Goal: Task Accomplishment & Management: Manage account settings

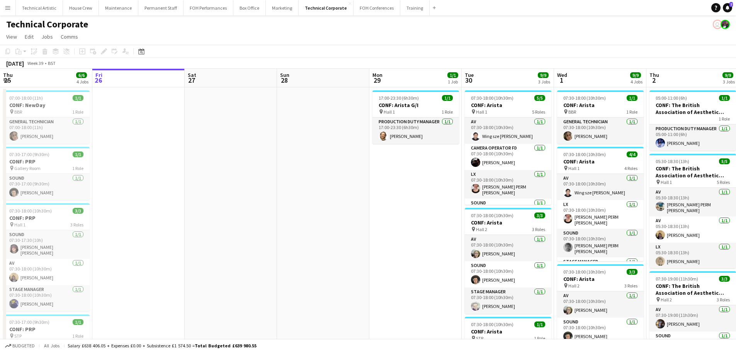
scroll to position [0, 245]
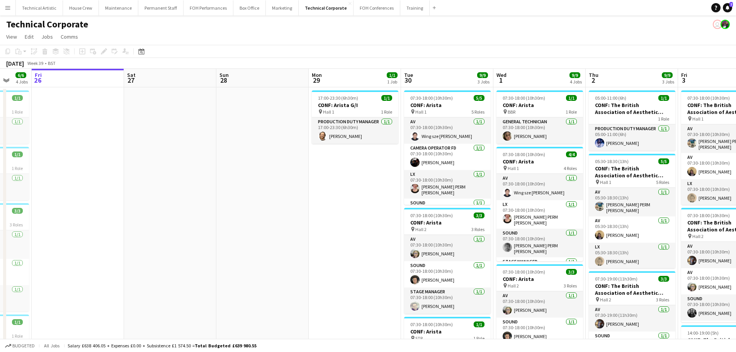
drag, startPoint x: 210, startPoint y: 221, endPoint x: 106, endPoint y: 220, distance: 103.9
click at [106, 220] on app-calendar-viewport "Tue 23 18/18 4 Jobs Wed 24 13/13 4 Jobs Thu 25 6/6 4 Jobs Fri 26 Sat 27 Sun 28 …" at bounding box center [368, 290] width 736 height 442
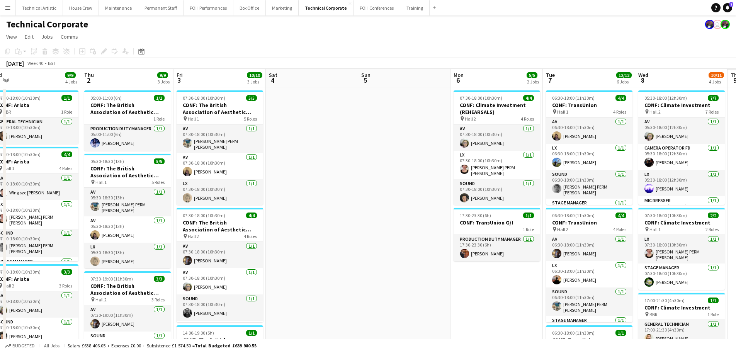
drag, startPoint x: 555, startPoint y: 264, endPoint x: 212, endPoint y: 270, distance: 342.6
click at [212, 270] on app-calendar-viewport "Sat 27 Sun 28 Mon 29 1/1 1 Job Tue 30 9/9 3 Jobs Wed 1 9/9 4 Jobs Thu 2 9/9 3 J…" at bounding box center [368, 321] width 736 height 504
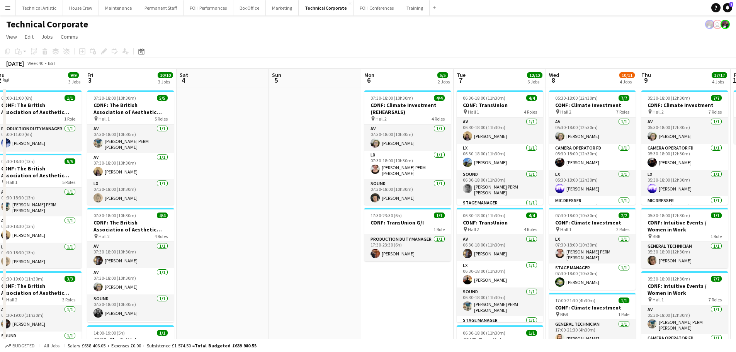
drag, startPoint x: 278, startPoint y: 292, endPoint x: 105, endPoint y: 315, distance: 174.6
click at [105, 315] on app-calendar-viewport "Mon 29 1/1 1 Job Tue 30 9/9 3 Jobs Wed 1 9/9 4 Jobs Thu 2 9/9 3 Jobs Fri 3 10/1…" at bounding box center [368, 321] width 736 height 504
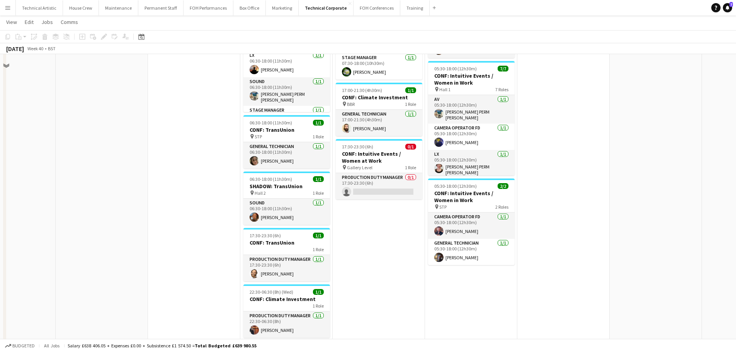
scroll to position [232, 0]
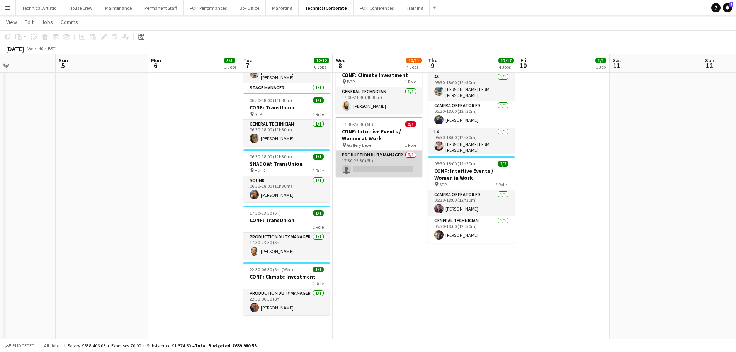
click at [377, 162] on app-card-role "Production Duty Manager 0/1 17:30-23:30 (6h) single-neutral-actions" at bounding box center [379, 164] width 87 height 26
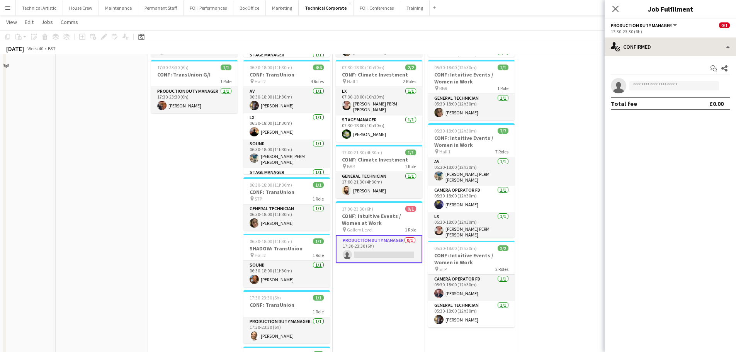
scroll to position [116, 0]
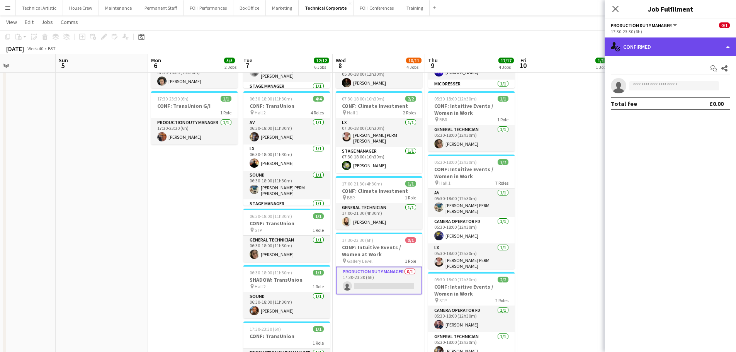
click at [663, 41] on div "single-neutral-actions-check-2 Confirmed" at bounding box center [669, 46] width 131 height 19
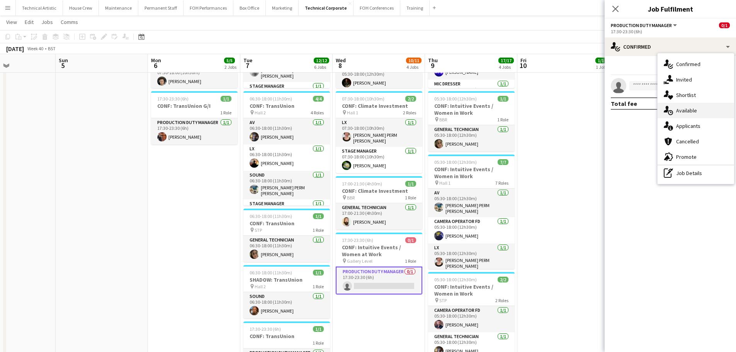
click at [677, 110] on span "Available" at bounding box center [686, 110] width 21 height 7
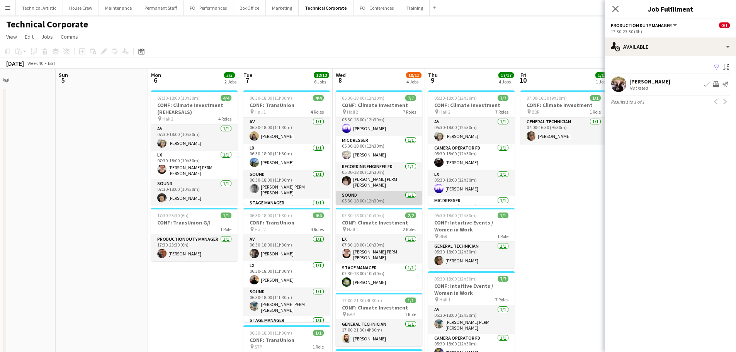
scroll to position [97, 0]
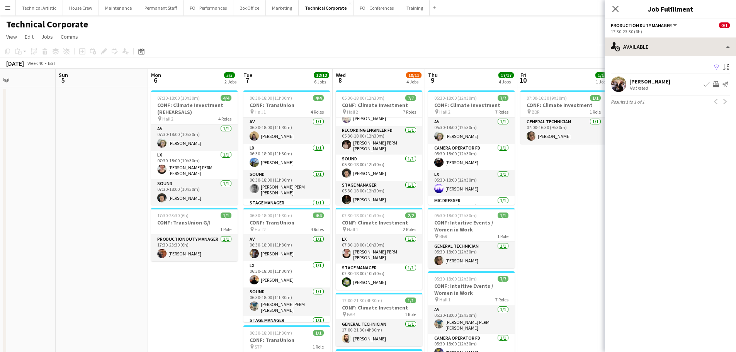
drag, startPoint x: 673, startPoint y: 32, endPoint x: 667, endPoint y: 46, distance: 15.8
click at [667, 43] on div "Production Duty Manager All roles Production Duty Manager 0/1 17:30-23:30 (6h) …" at bounding box center [669, 185] width 131 height 333
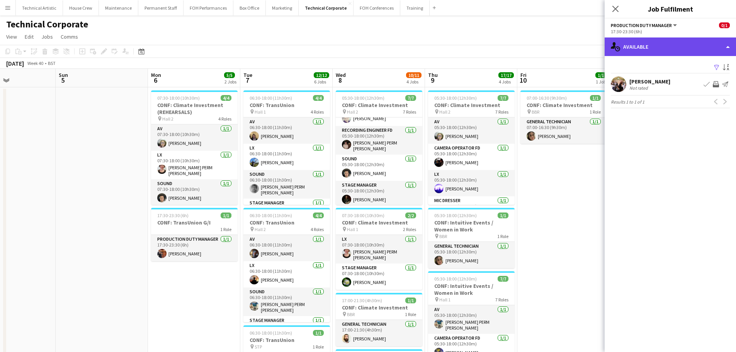
click at [665, 52] on div "single-neutral-actions-upload Available" at bounding box center [669, 46] width 131 height 19
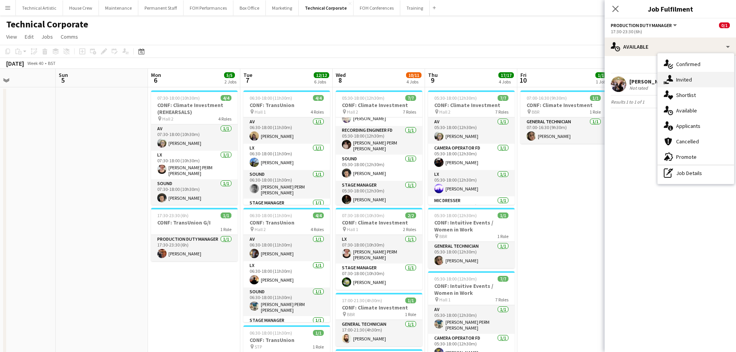
click at [677, 76] on span "Invited" at bounding box center [684, 79] width 16 height 7
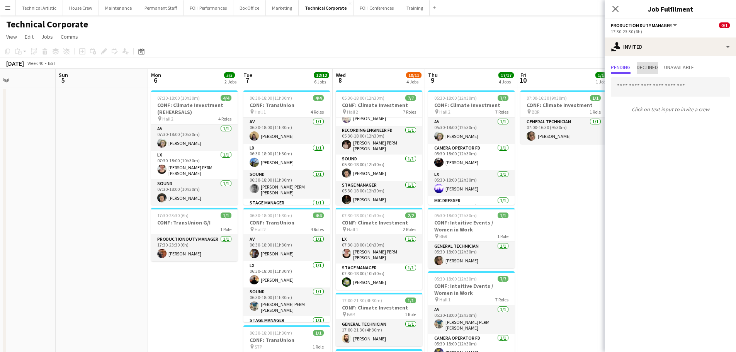
click at [648, 66] on span "Declined" at bounding box center [646, 66] width 21 height 5
drag, startPoint x: 613, startPoint y: 70, endPoint x: 652, endPoint y: 65, distance: 39.0
click at [613, 70] on span "Pending" at bounding box center [621, 66] width 20 height 5
click at [663, 64] on div "Pending Declined Unavailable" at bounding box center [670, 68] width 119 height 12
click at [673, 63] on span "Unavailable" at bounding box center [679, 68] width 30 height 12
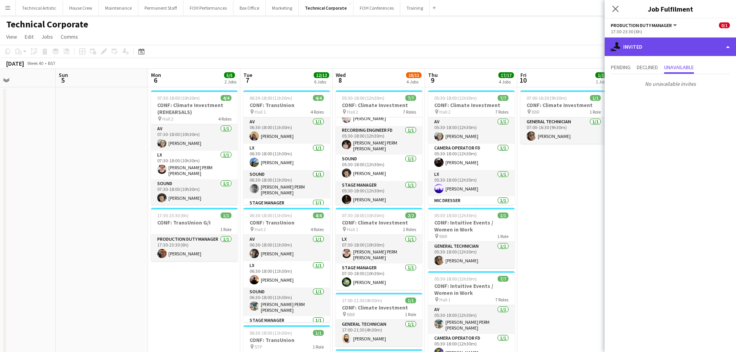
click at [675, 48] on div "single-neutral-actions-share-1 Invited" at bounding box center [669, 46] width 131 height 19
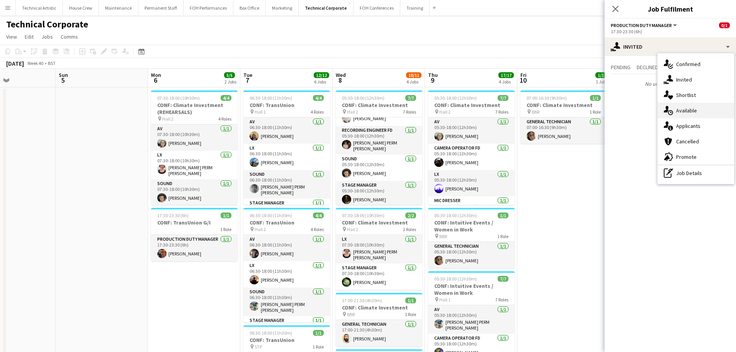
click at [686, 111] on span "Available" at bounding box center [686, 110] width 21 height 7
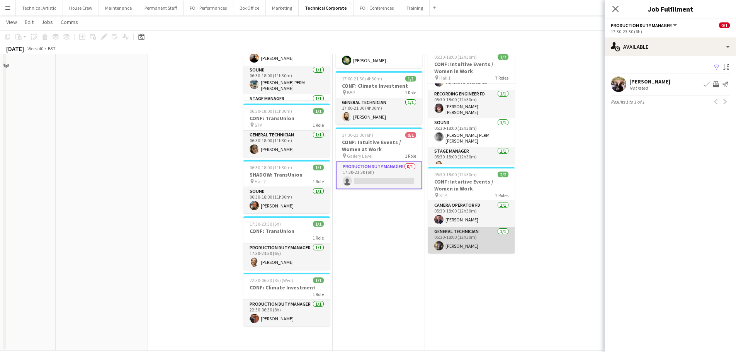
scroll to position [232, 0]
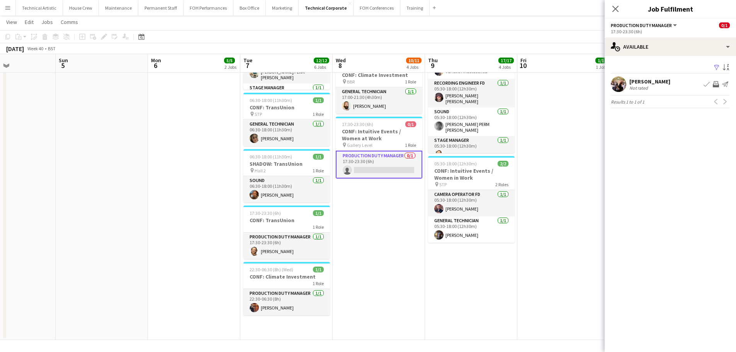
click at [376, 164] on app-card-role "Production Duty Manager 0/1 17:30-23:30 (6h) single-neutral-actions" at bounding box center [379, 165] width 87 height 28
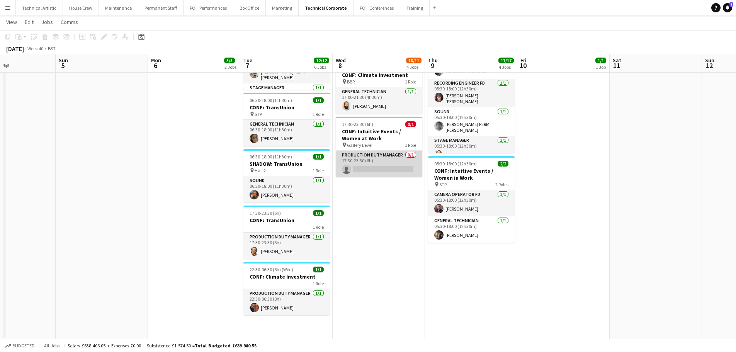
click at [382, 163] on app-card-role "Production Duty Manager 0/1 17:30-23:30 (6h) single-neutral-actions" at bounding box center [379, 164] width 87 height 26
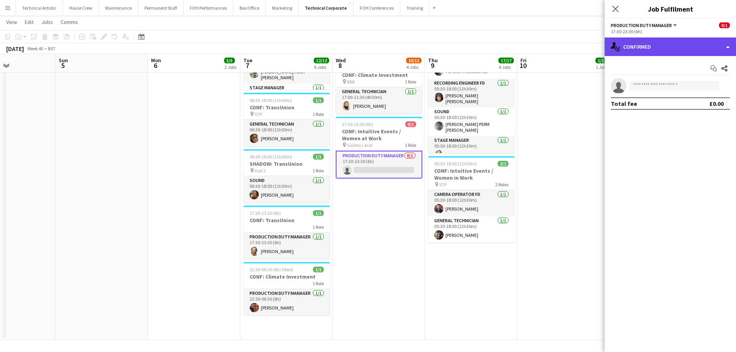
click at [657, 51] on div "single-neutral-actions-check-2 Confirmed" at bounding box center [669, 46] width 131 height 19
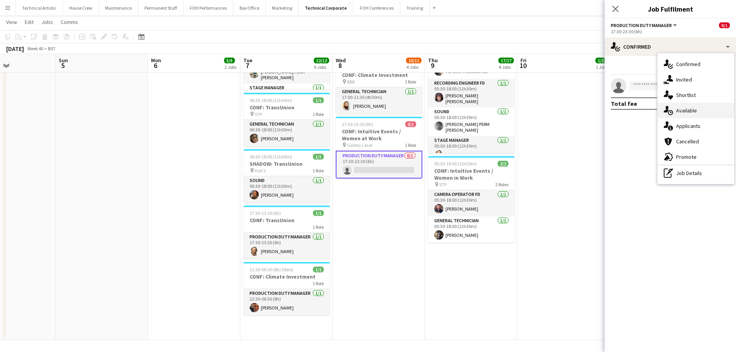
click at [679, 108] on span "Available" at bounding box center [686, 110] width 21 height 7
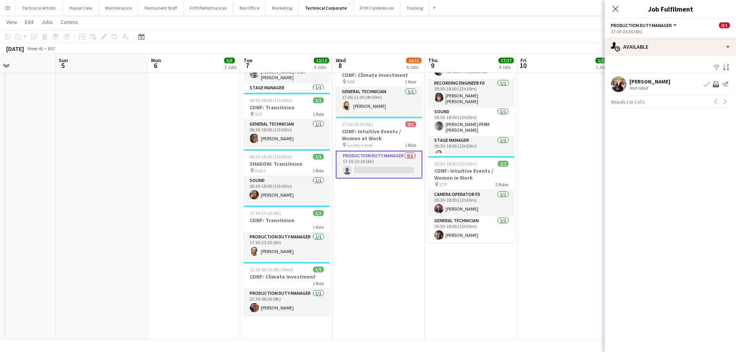
click at [644, 92] on div "Holly Cassidy Not rated Book crew Invite crew Send notification" at bounding box center [669, 83] width 131 height 15
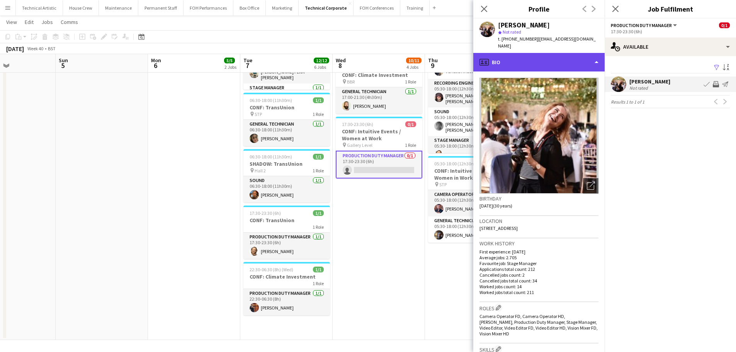
click at [575, 60] on div "profile Bio" at bounding box center [538, 62] width 131 height 19
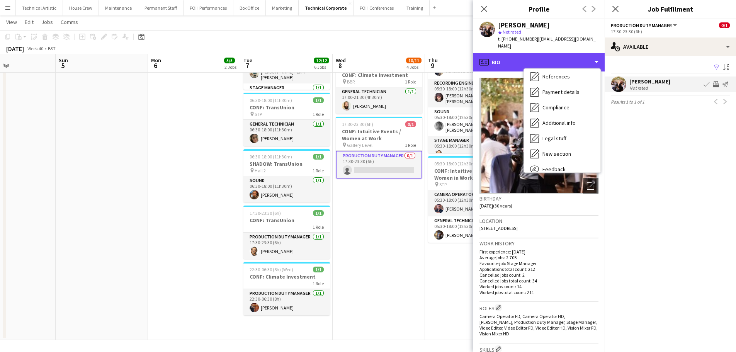
scroll to position [104, 0]
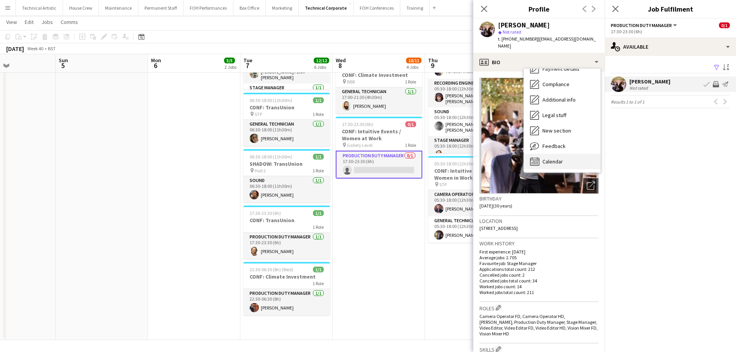
click at [557, 158] on span "Calendar" at bounding box center [552, 161] width 20 height 7
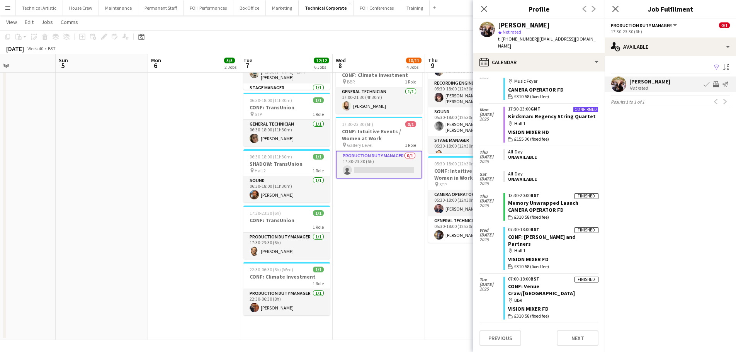
scroll to position [24, 0]
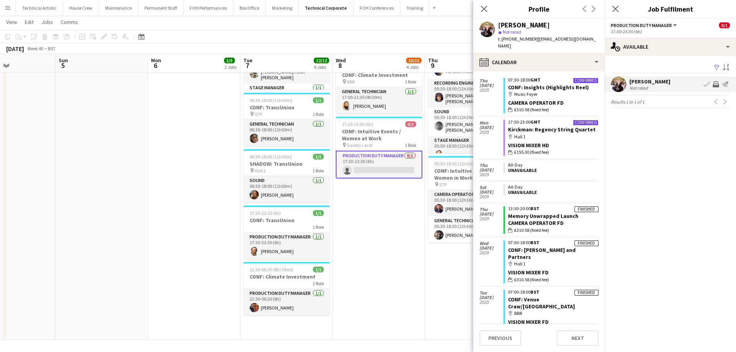
click at [359, 166] on app-card-role "Production Duty Manager 0/1 17:30-23:30 (6h) single-neutral-actions" at bounding box center [379, 165] width 87 height 28
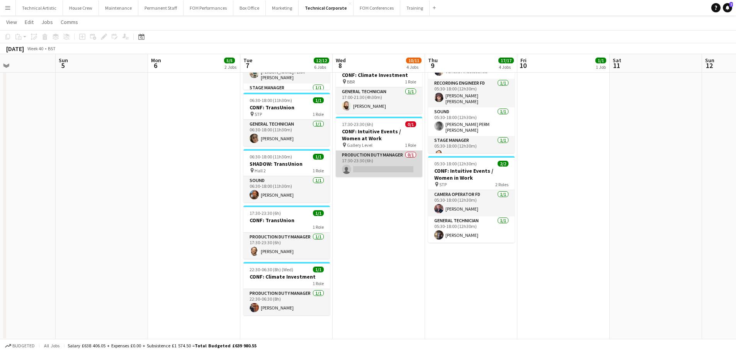
click at [362, 158] on app-card-role "Production Duty Manager 0/1 17:30-23:30 (6h) single-neutral-actions" at bounding box center [379, 164] width 87 height 26
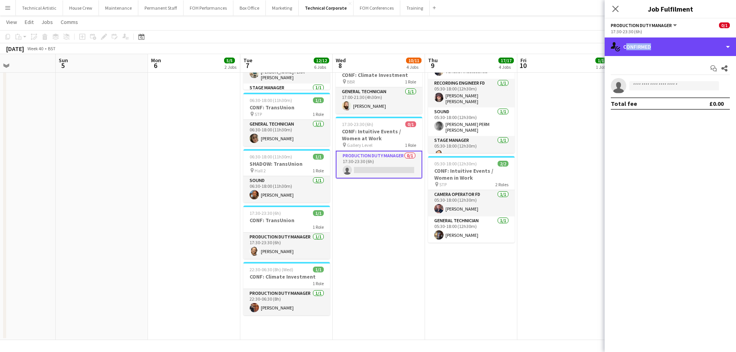
drag, startPoint x: 649, startPoint y: 46, endPoint x: 652, endPoint y: 61, distance: 15.5
click at [648, 47] on div "single-neutral-actions-check-2 Confirmed" at bounding box center [669, 46] width 131 height 19
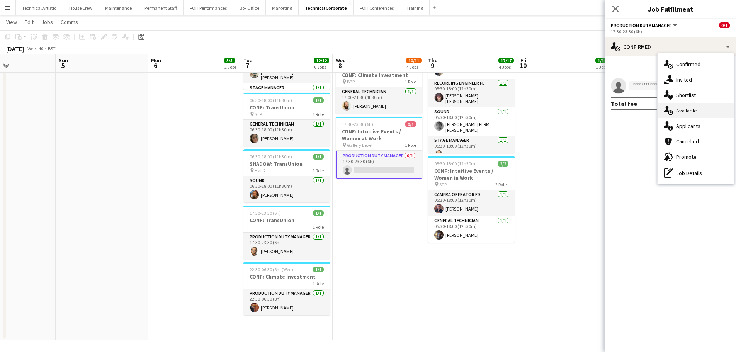
click at [665, 104] on div "single-neutral-actions-upload Available" at bounding box center [695, 110] width 76 height 15
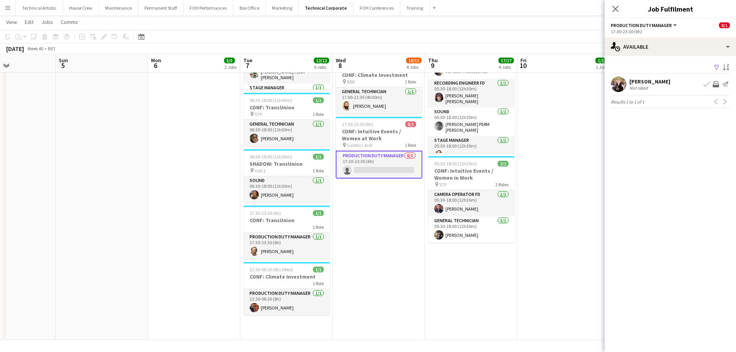
click at [715, 84] on app-icon "Invite crew" at bounding box center [716, 84] width 6 height 6
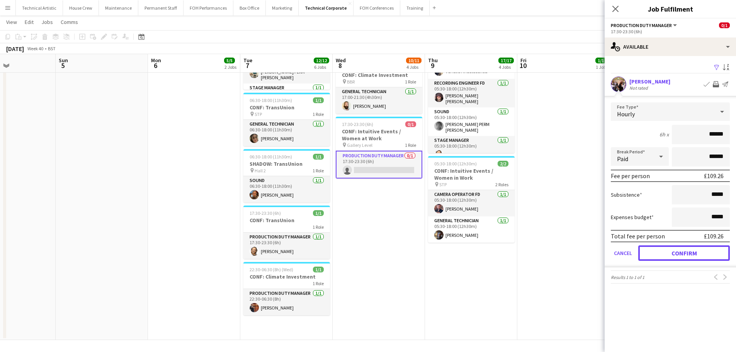
click at [689, 253] on button "Confirm" at bounding box center [684, 252] width 92 height 15
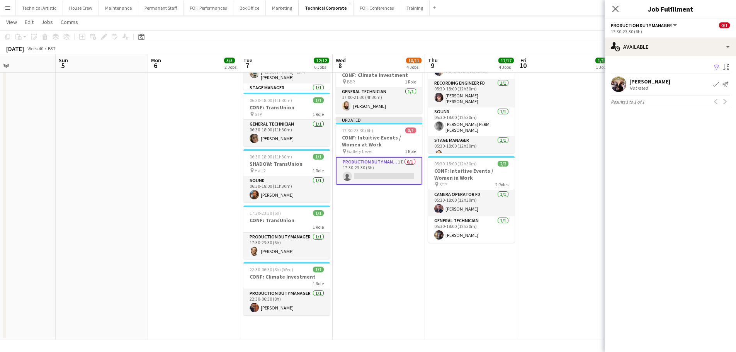
click at [458, 44] on div "October 2025 Week 40 • BST Publish 1 job Revert 1 job" at bounding box center [368, 48] width 736 height 11
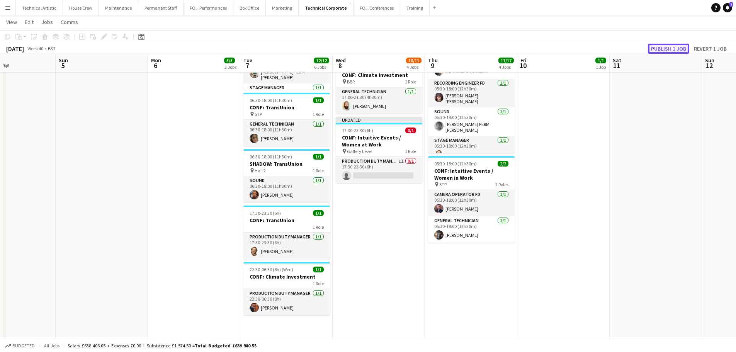
click at [672, 46] on button "Publish 1 job" at bounding box center [668, 49] width 41 height 10
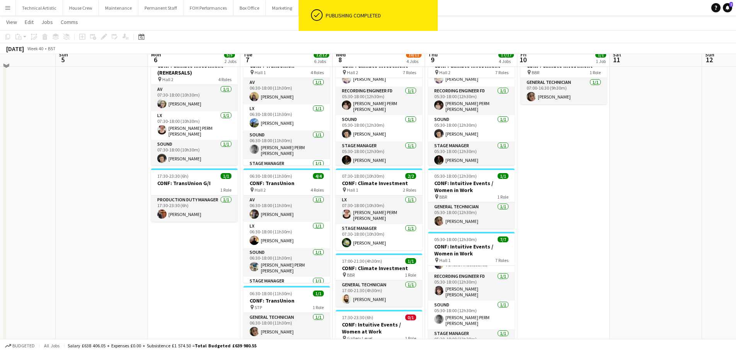
scroll to position [0, 0]
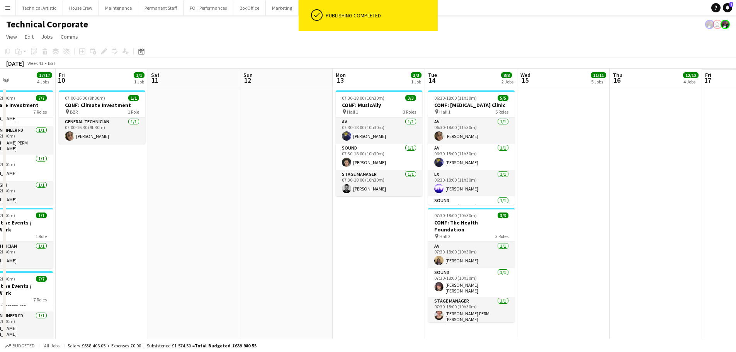
click at [89, 190] on app-calendar-viewport "Mon 6 5/5 2 Jobs Tue 7 12/12 6 Jobs Wed 8 10/11 4 Jobs Thu 9 17/17 4 Jobs Fri 1…" at bounding box center [368, 321] width 736 height 504
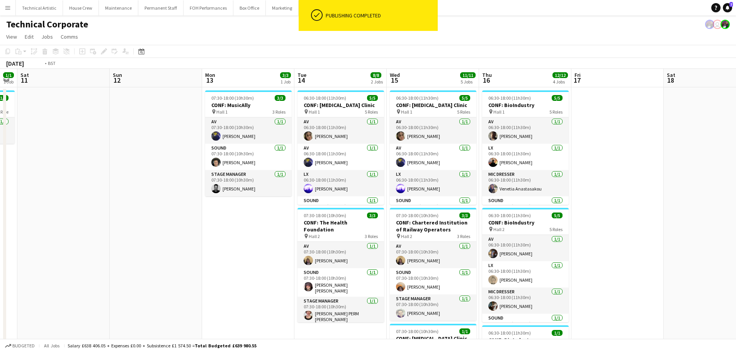
drag, startPoint x: 475, startPoint y: 193, endPoint x: 146, endPoint y: 202, distance: 329.2
click at [54, 207] on app-calendar-viewport "Wed 8 10/11 4 Jobs Thu 9 17/17 4 Jobs Fri 10 1/1 1 Job Sat 11 Sun 12 Mon 13 3/3…" at bounding box center [368, 321] width 736 height 504
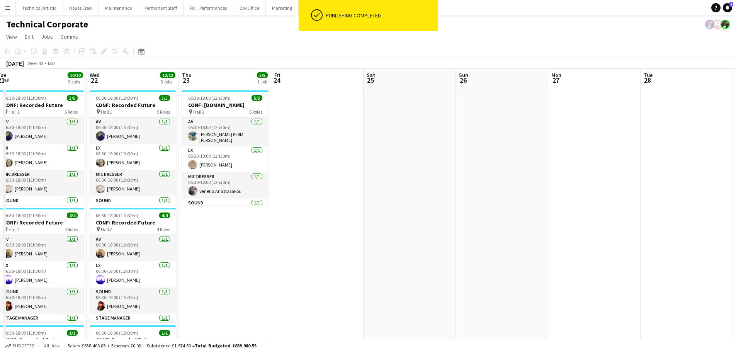
drag, startPoint x: 0, startPoint y: 199, endPoint x: 366, endPoint y: 195, distance: 365.8
click at [0, 199] on app-calendar-viewport "Fri 17 Sat 18 Sun 19 Mon 20 9/9 4 Jobs Tue 21 10/10 3 Jobs Wed 22 12/12 5 Jobs …" at bounding box center [368, 321] width 736 height 504
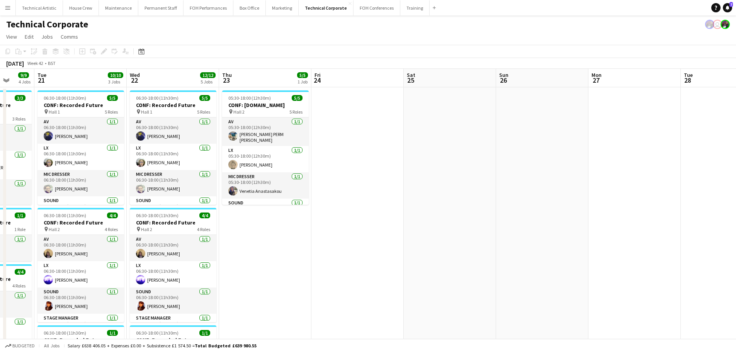
drag, startPoint x: 230, startPoint y: 196, endPoint x: 150, endPoint y: 186, distance: 81.0
click at [0, 193] on app-calendar-viewport "Fri 17 Sat 18 Sun 19 Mon 20 9/9 4 Jobs Tue 21 10/10 3 Jobs Wed 22 12/12 5 Jobs …" at bounding box center [368, 321] width 736 height 504
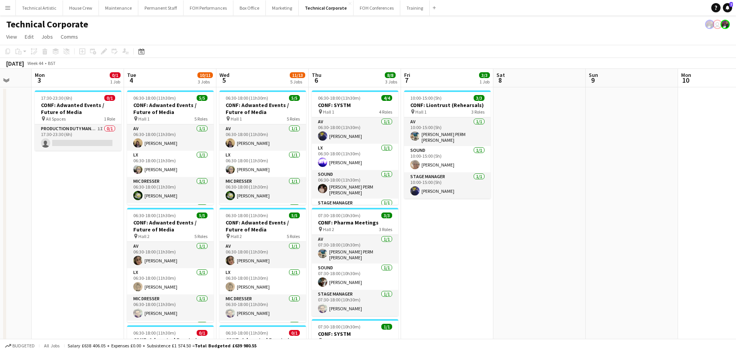
drag, startPoint x: 469, startPoint y: 174, endPoint x: 58, endPoint y: 153, distance: 411.5
click at [39, 156] on app-calendar-viewport "Thu 30 Fri 31 Sat 1 Sun 2 Mon 3 0/1 1 Job Tue 4 10/11 3 Jobs Wed 5 11/13 5 Jobs…" at bounding box center [368, 321] width 736 height 504
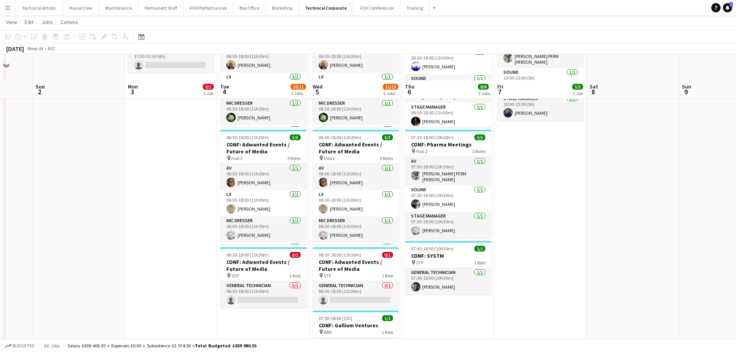
scroll to position [193, 0]
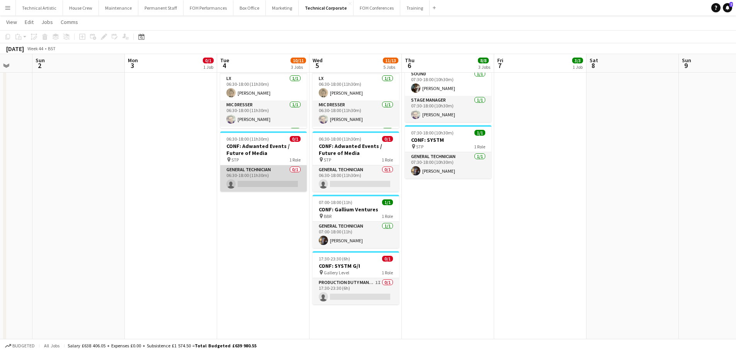
click at [260, 180] on app-card-role "General Technician 0/1 06:30-18:00 (11h30m) single-neutral-actions" at bounding box center [263, 178] width 87 height 26
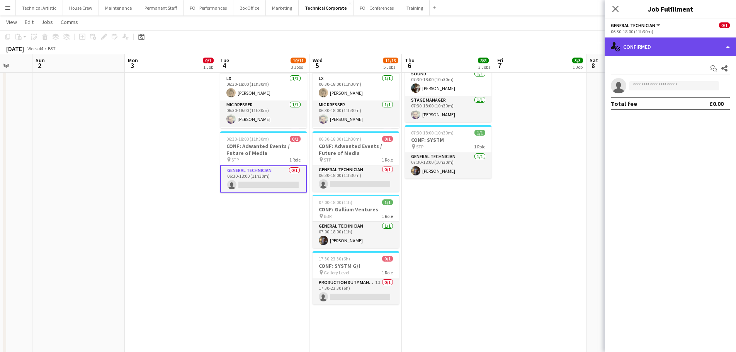
click at [645, 46] on div "single-neutral-actions-check-2 Confirmed" at bounding box center [669, 46] width 131 height 19
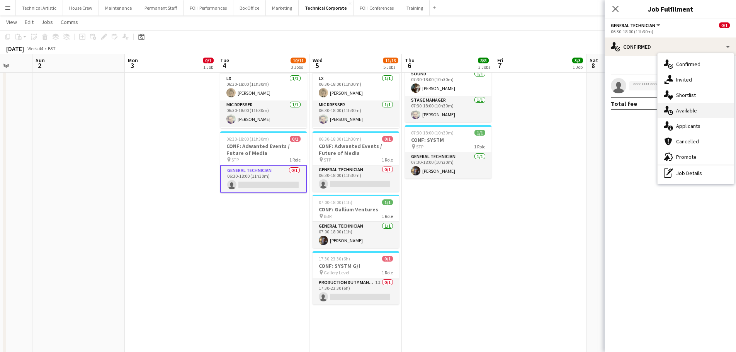
click at [676, 105] on div "single-neutral-actions-upload Available" at bounding box center [695, 110] width 76 height 15
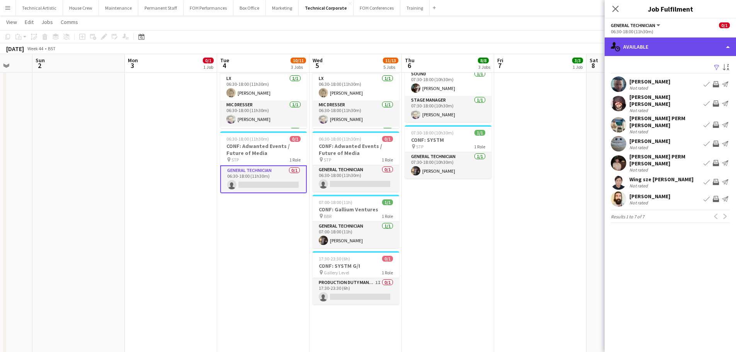
click at [660, 53] on div "single-neutral-actions-upload Available" at bounding box center [669, 46] width 131 height 19
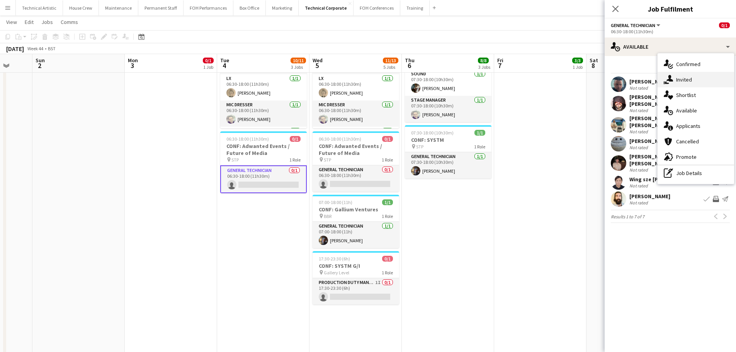
click at [672, 80] on icon at bounding box center [669, 78] width 7 height 7
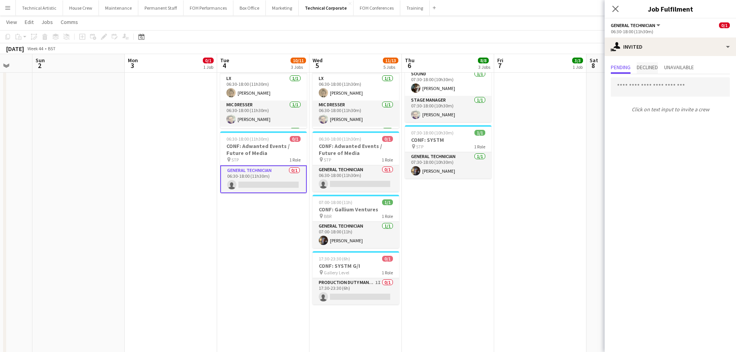
click at [651, 69] on span "Declined" at bounding box center [646, 66] width 21 height 5
click at [624, 68] on span "Pending" at bounding box center [621, 66] width 20 height 5
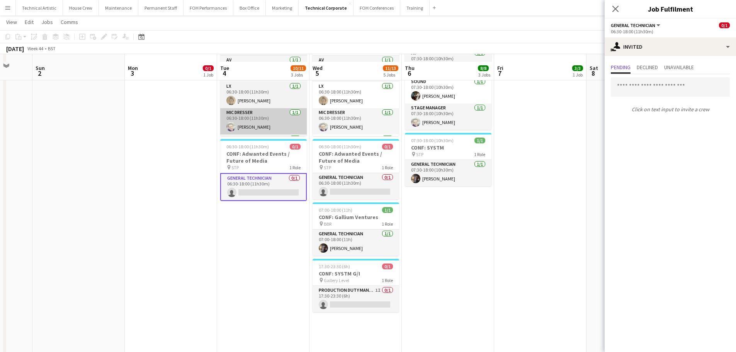
scroll to position [77, 0]
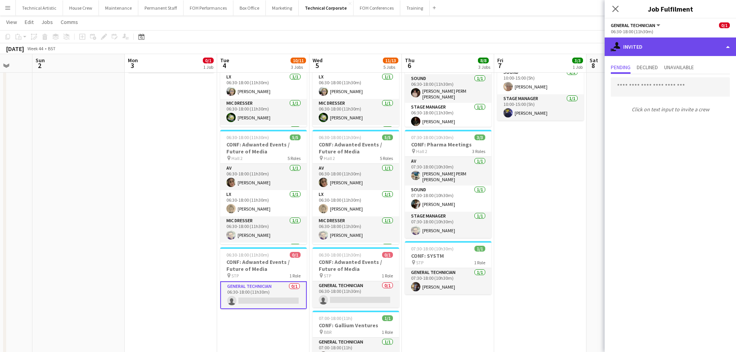
click at [655, 41] on div "single-neutral-actions-share-1 Invited" at bounding box center [669, 46] width 131 height 19
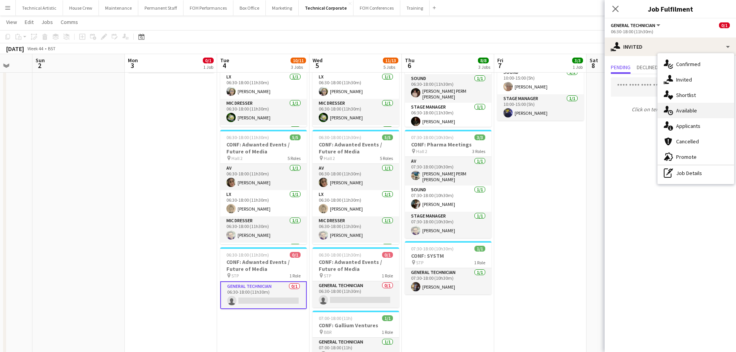
click at [678, 104] on div "single-neutral-actions-upload Available" at bounding box center [695, 110] width 76 height 15
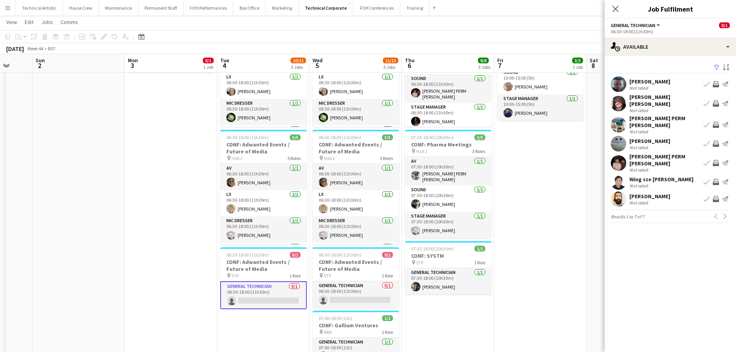
click at [645, 176] on div "Wing sze venus Hau" at bounding box center [661, 179] width 64 height 7
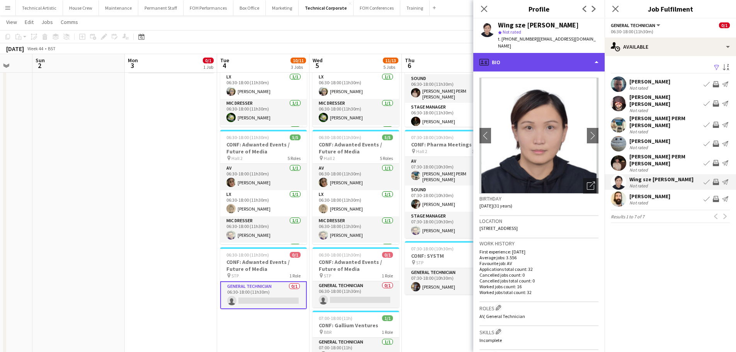
click at [559, 56] on div "profile Bio" at bounding box center [538, 62] width 131 height 19
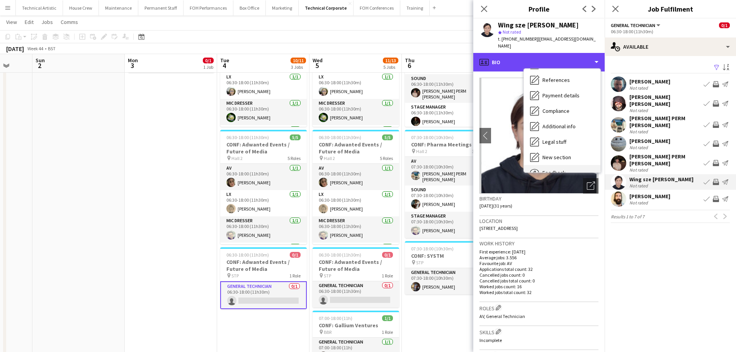
scroll to position [104, 0]
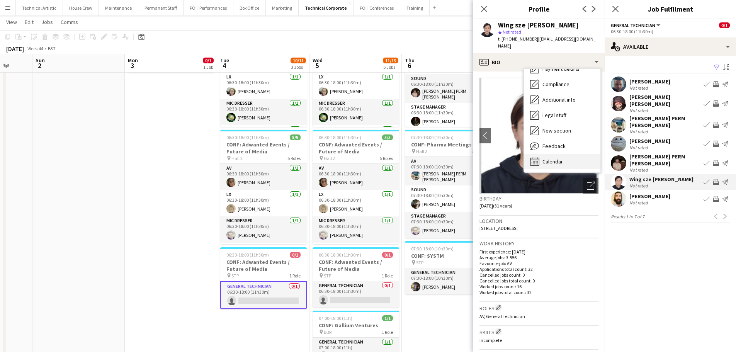
click at [567, 154] on div "Calendar Calendar" at bounding box center [562, 161] width 76 height 15
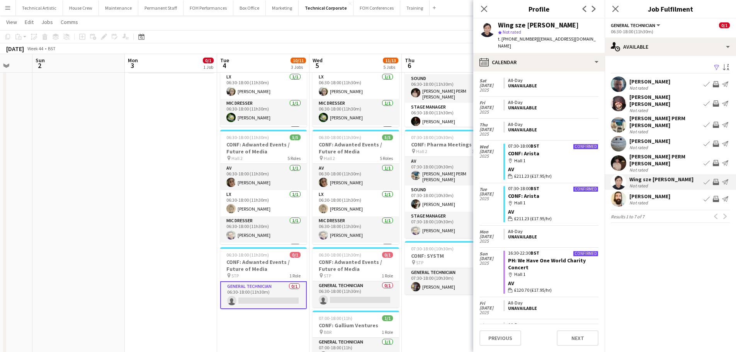
scroll to position [1382, 0]
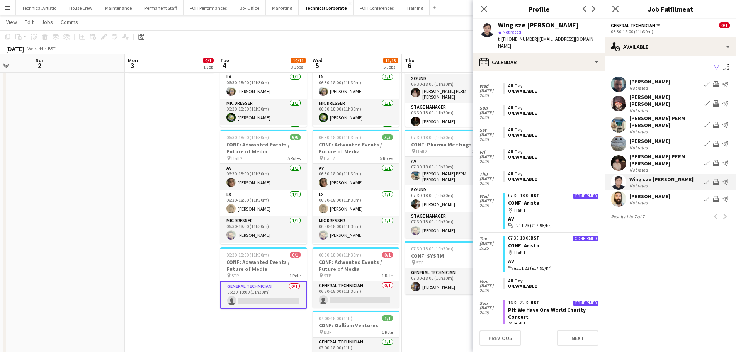
click at [404, 48] on div "November 2025 Week 44 • BST" at bounding box center [368, 48] width 736 height 11
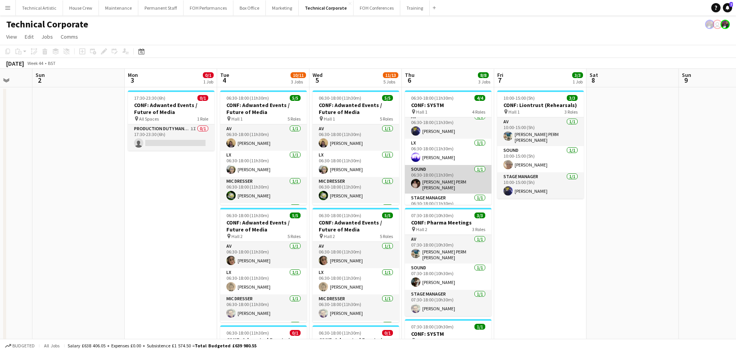
scroll to position [0, 0]
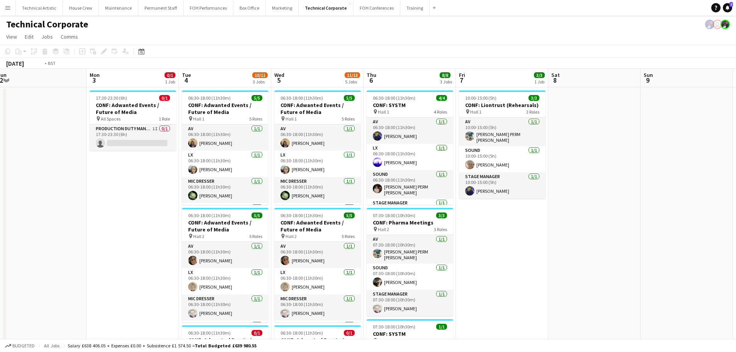
drag, startPoint x: 601, startPoint y: 213, endPoint x: 134, endPoint y: 212, distance: 467.7
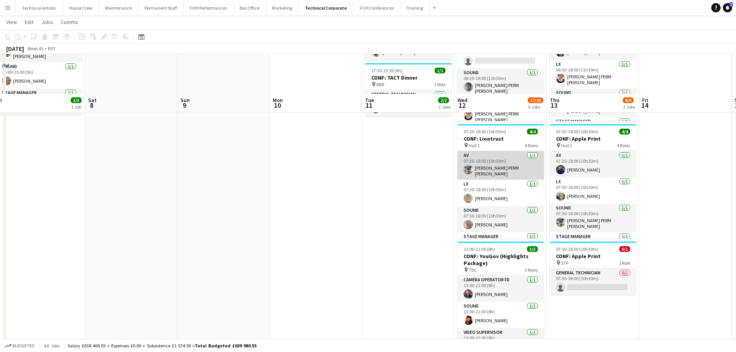
scroll to position [77, 0]
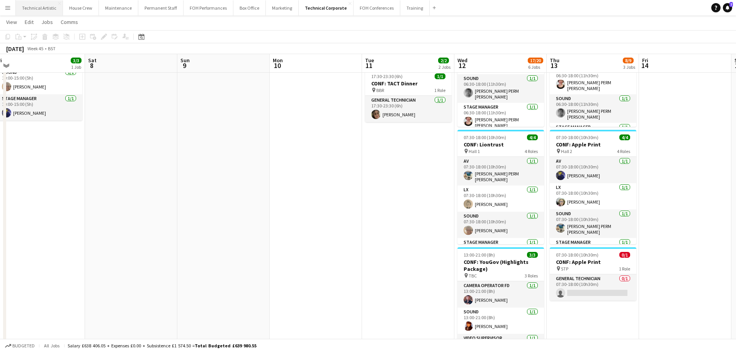
click at [42, 11] on button "Technical Artistic Close" at bounding box center [39, 7] width 47 height 15
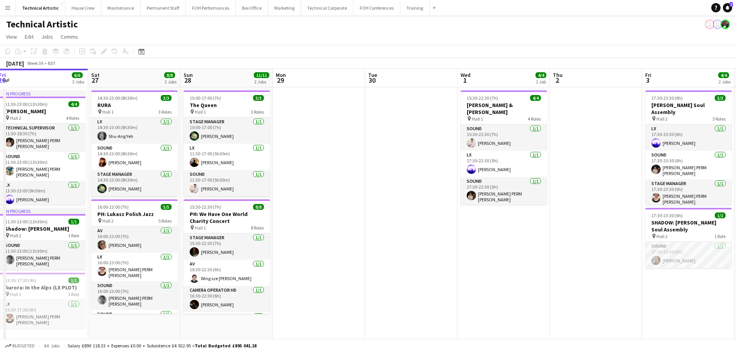
drag, startPoint x: 419, startPoint y: 184, endPoint x: 220, endPoint y: 188, distance: 199.7
click at [218, 188] on app-calendar-viewport "Tue 23 1/1 1 Job Wed 24 Thu 25 10/10 2 Jobs Fri 26 6/6 3 Jobs Sat 27 8/8 2 Jobs…" at bounding box center [368, 208] width 736 height 278
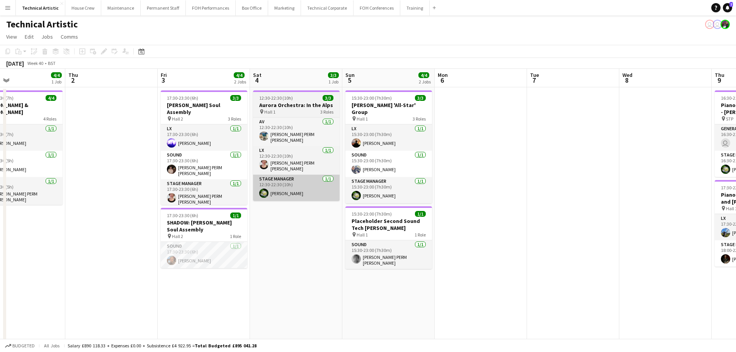
drag, startPoint x: 368, startPoint y: 208, endPoint x: 239, endPoint y: 188, distance: 130.5
click at [214, 190] on app-calendar-viewport "Sun 28 11/11 2 Jobs Mon 29 Tue 30 Wed 1 4/4 1 Job Thu 2 Fri 3 4/4 2 Jobs Sat 4 …" at bounding box center [368, 208] width 736 height 278
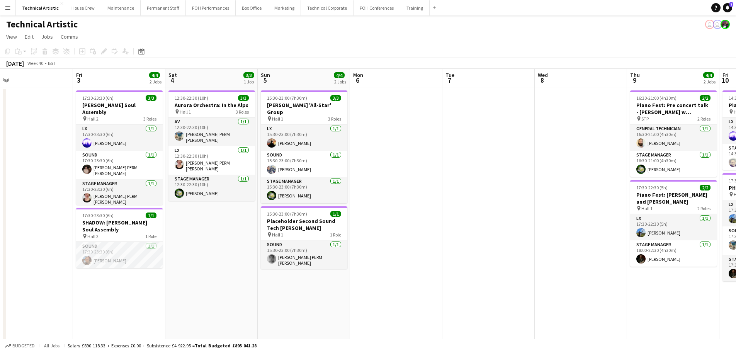
drag, startPoint x: 417, startPoint y: 193, endPoint x: 323, endPoint y: 195, distance: 93.9
click at [117, 195] on app-calendar-viewport "Mon 29 Tue 30 Wed 1 4/4 1 Job Thu 2 Fri 3 4/4 2 Jobs Sat 4 3/3 1 Job Sun 5 4/4 …" at bounding box center [368, 247] width 736 height 357
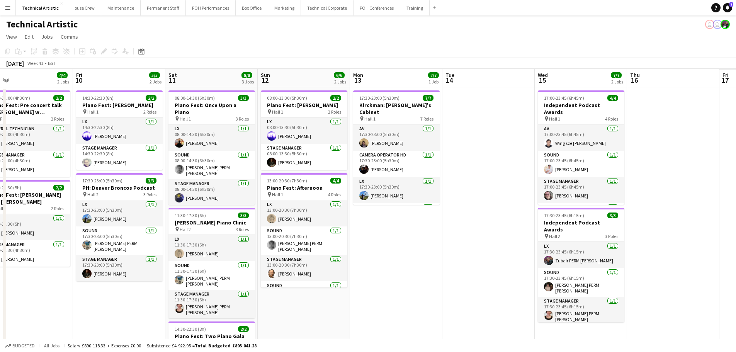
drag, startPoint x: 384, startPoint y: 209, endPoint x: 114, endPoint y: 197, distance: 270.6
click at [110, 198] on app-calendar-viewport "Mon 6 Tue 7 Wed 8 Thu 9 4/4 2 Jobs Fri 10 5/5 2 Jobs Sat 11 8/8 3 Jobs Sun 12 6…" at bounding box center [368, 247] width 736 height 357
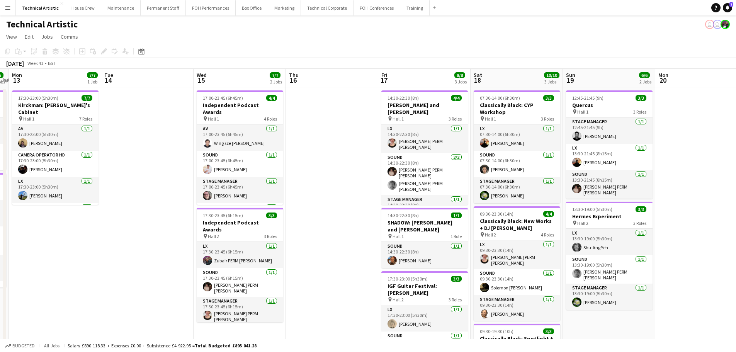
drag, startPoint x: 295, startPoint y: 204, endPoint x: 107, endPoint y: 199, distance: 188.9
click at [100, 200] on app-calendar-viewport "Thu 9 4/4 2 Jobs Fri 10 5/5 2 Jobs Sat 11 8/8 3 Jobs Sun 12 6/6 2 Jobs Mon 13 7…" at bounding box center [368, 261] width 736 height 384
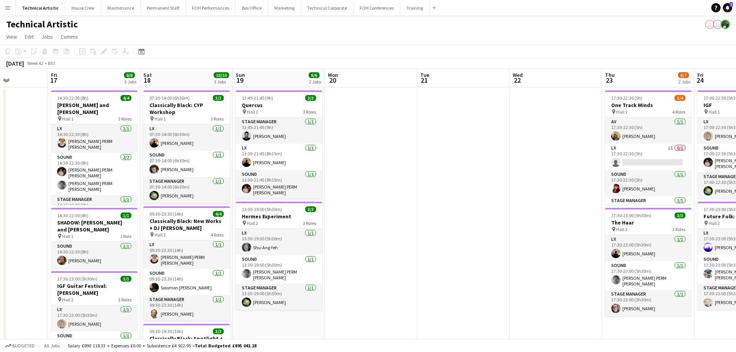
drag, startPoint x: 185, startPoint y: 209, endPoint x: 107, endPoint y: 209, distance: 78.0
click at [107, 209] on app-calendar-viewport "Tue 14 Wed 15 7/7 2 Jobs Thu 16 Fri 17 8/8 3 Jobs Sat 18 10/10 3 Jobs Sun 19 6/…" at bounding box center [368, 261] width 736 height 384
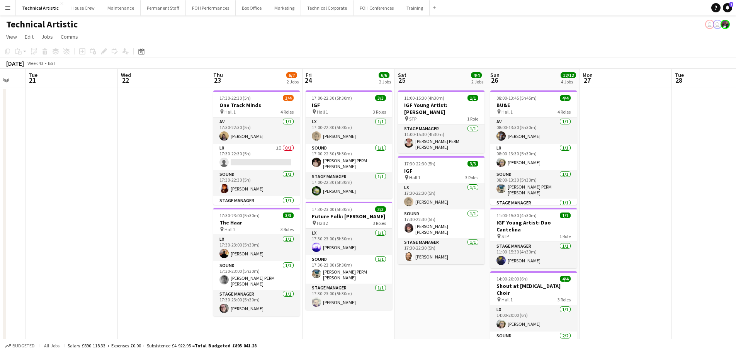
drag, startPoint x: 332, startPoint y: 209, endPoint x: 109, endPoint y: 186, distance: 224.9
click at [109, 186] on app-calendar-viewport "Fri 17 8/8 3 Jobs Sat 18 10/10 3 Jobs Sun 19 6/6 2 Jobs Mon 20 Tue 21 Wed 22 Th…" at bounding box center [368, 290] width 736 height 442
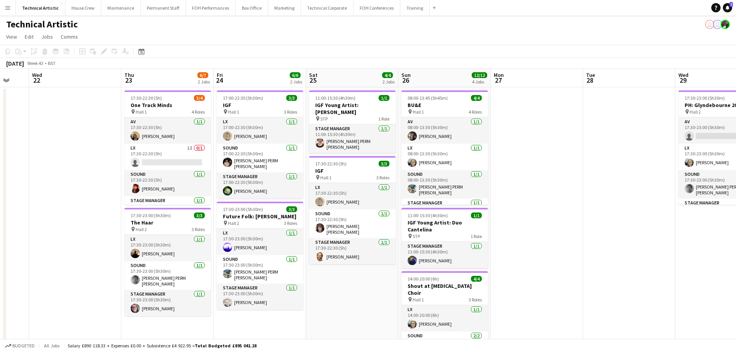
drag, startPoint x: 428, startPoint y: 199, endPoint x: 59, endPoint y: 188, distance: 369.8
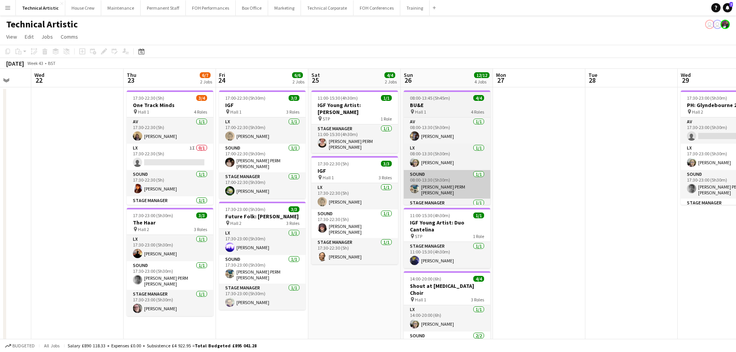
click at [0, 191] on app-calendar-viewport "Sat 18 10/10 3 Jobs Sun 19 6/6 2 Jobs Mon 20 Tue 21 Wed 22 Thu 23 6/7 2 Jobs Fr…" at bounding box center [368, 290] width 736 height 442
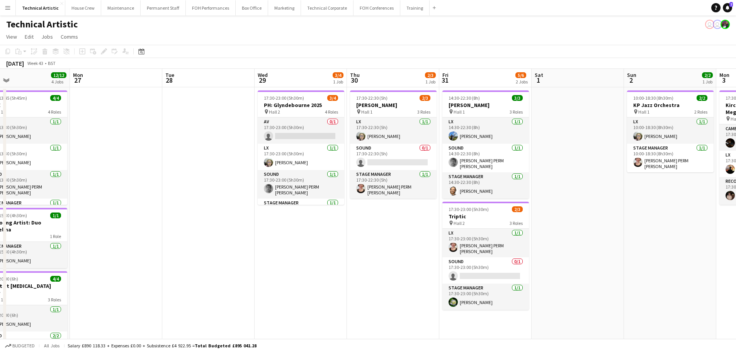
scroll to position [0, 305]
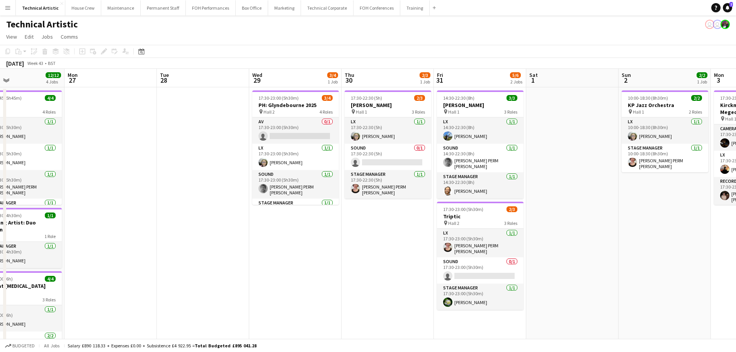
click at [379, 228] on app-calendar-viewport "Thu 23 6/7 2 Jobs Fri 24 6/6 2 Jobs Sat 25 4/4 2 Jobs Sun 26 12/12 4 Jobs Mon 2…" at bounding box center [368, 290] width 736 height 442
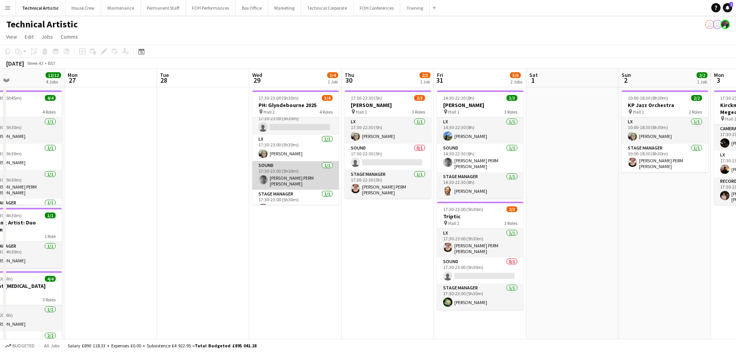
scroll to position [18, 0]
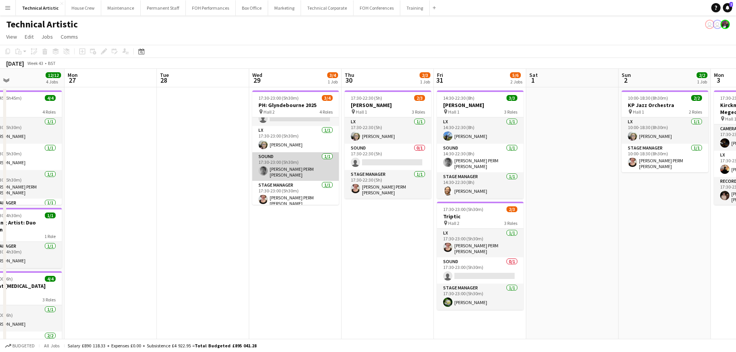
click at [306, 169] on app-card-role "Sound 1/1 17:30-23:00 (5h30m) Dara PERM Hughes" at bounding box center [295, 166] width 87 height 29
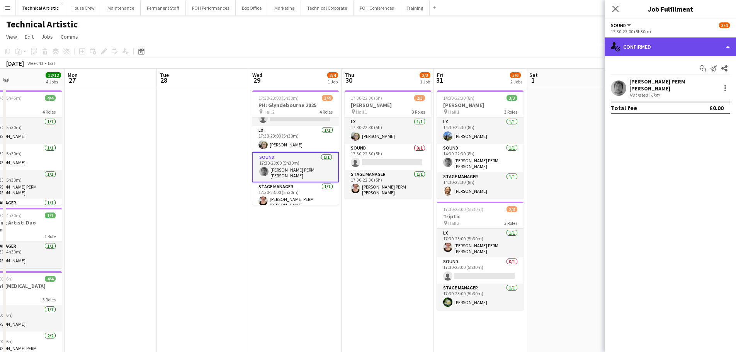
click at [707, 45] on div "single-neutral-actions-check-2 Confirmed" at bounding box center [669, 46] width 131 height 19
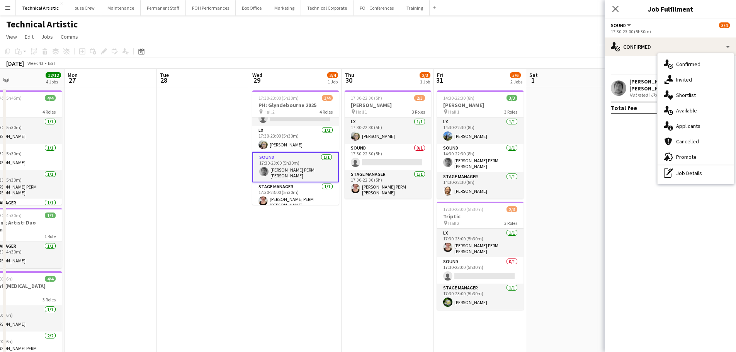
click at [652, 102] on div "Total fee £0.00" at bounding box center [670, 108] width 119 height 12
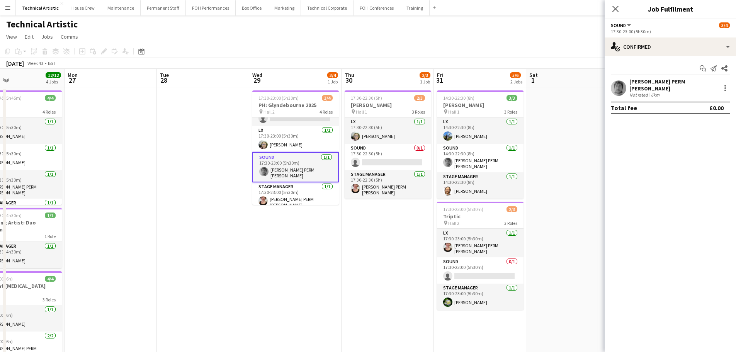
click at [643, 92] on div "Not rated" at bounding box center [639, 95] width 20 height 6
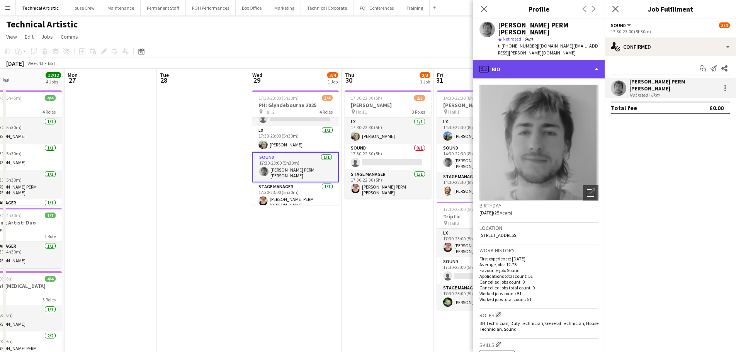
click at [514, 60] on div "profile Bio" at bounding box center [538, 69] width 131 height 19
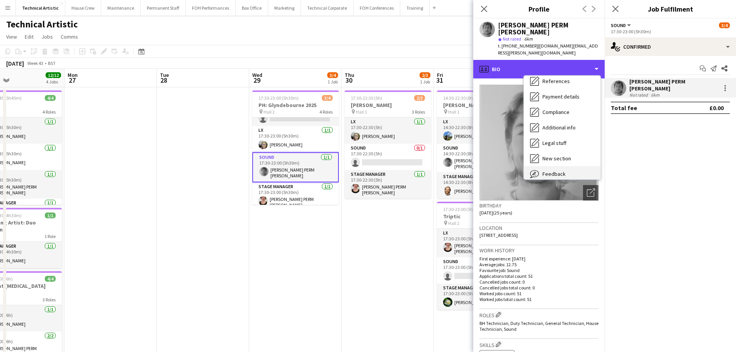
scroll to position [104, 0]
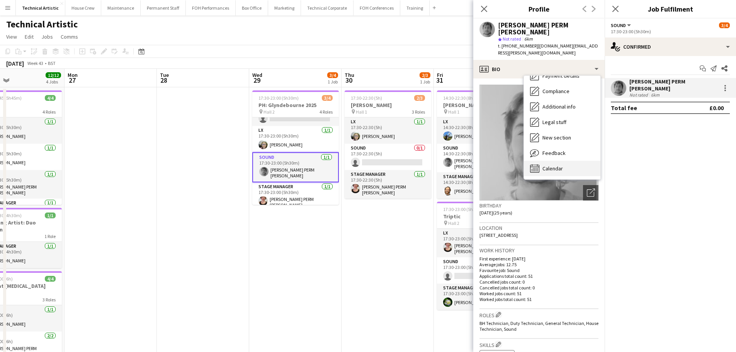
click at [555, 165] on span "Calendar" at bounding box center [552, 168] width 20 height 7
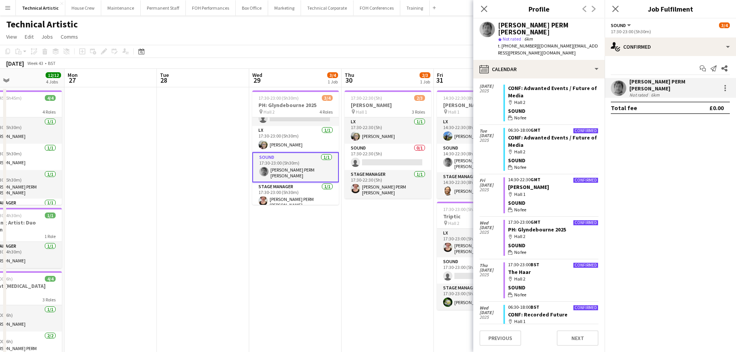
scroll to position [582, 0]
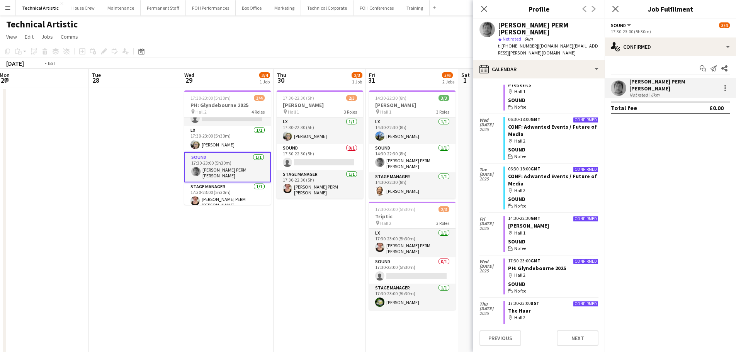
drag, startPoint x: 395, startPoint y: 217, endPoint x: 326, endPoint y: 221, distance: 68.4
click at [326, 221] on app-calendar-viewport "Fri 24 6/6 2 Jobs Sat 25 4/4 2 Jobs Sun 26 12/12 4 Jobs Mon 27 Tue 28 Wed 29 3/…" at bounding box center [368, 290] width 736 height 442
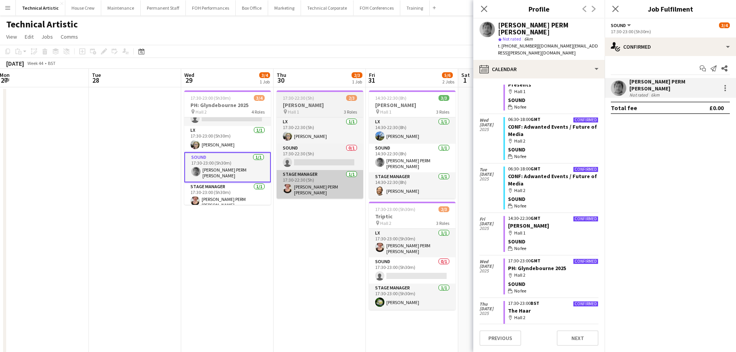
scroll to position [0, 281]
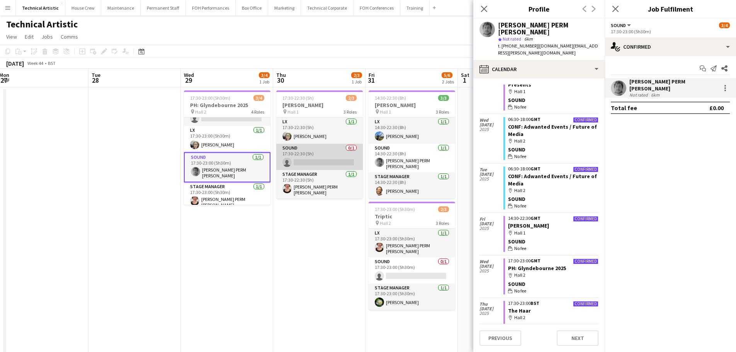
click at [314, 161] on app-card-role "Sound 0/1 17:30-22:30 (5h) single-neutral-actions" at bounding box center [319, 157] width 87 height 26
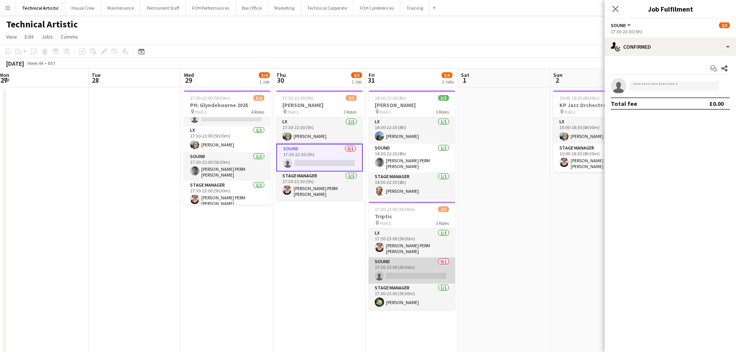
click at [415, 276] on app-card-role "Sound 0/1 17:30-23:00 (5h30m) single-neutral-actions" at bounding box center [411, 270] width 87 height 26
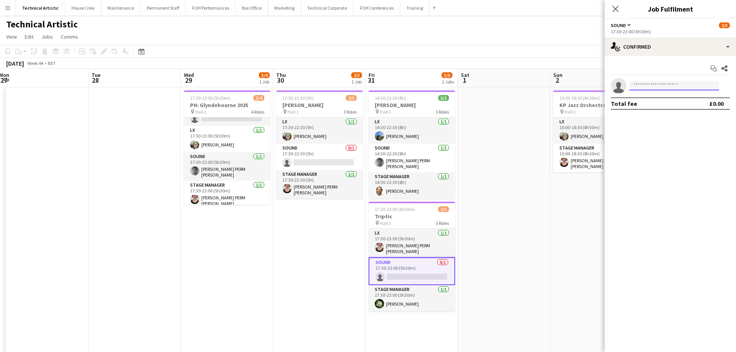
click at [666, 86] on input at bounding box center [674, 85] width 90 height 9
type input "*****"
click at [663, 114] on div "Anders PERM Waller Active anders.waller@kingsplace.co.uk +447835592988" at bounding box center [674, 102] width 90 height 25
click at [667, 97] on span "Anders PERM Waller" at bounding box center [661, 96] width 53 height 7
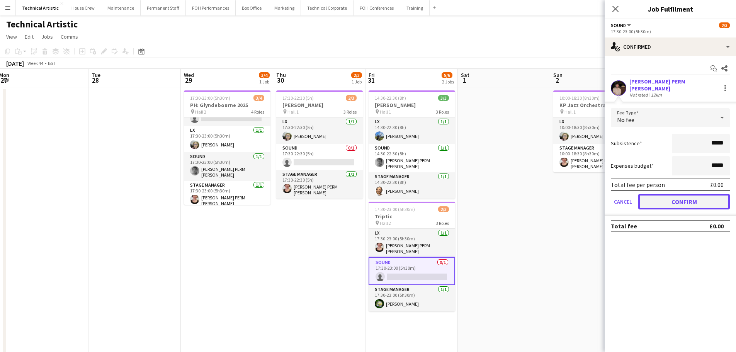
click at [677, 197] on button "Confirm" at bounding box center [684, 201] width 92 height 15
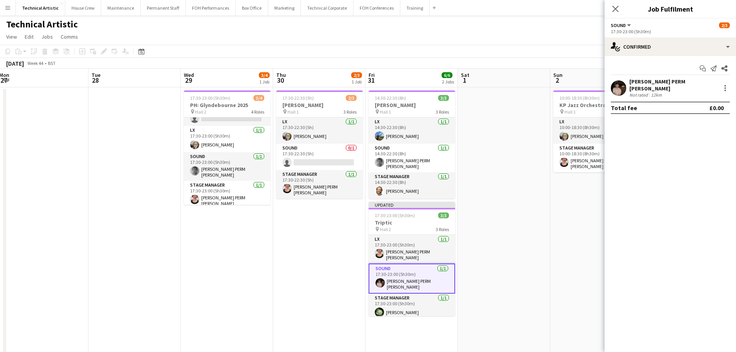
click at [414, 277] on app-card-role "Sound 1/1 17:30-23:00 (5h30m) Anders PERM Waller" at bounding box center [411, 278] width 87 height 30
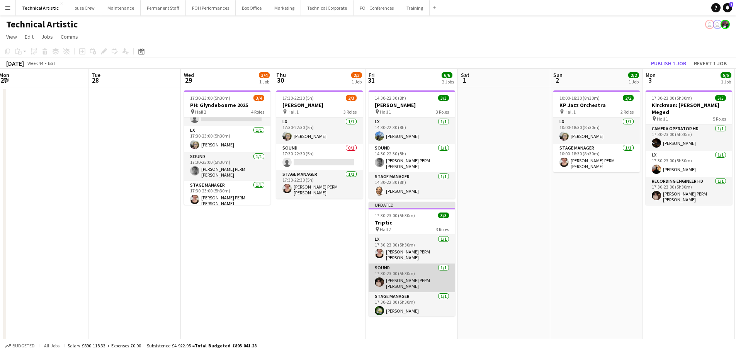
click at [401, 279] on app-card-role "Sound 1/1 17:30-23:00 (5h30m) Anders PERM Waller" at bounding box center [411, 277] width 87 height 29
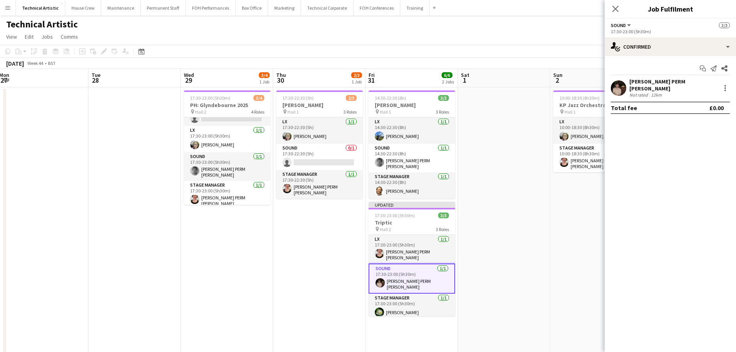
click at [680, 92] on div "Anders PERM Waller Not rated 12km" at bounding box center [669, 88] width 131 height 20
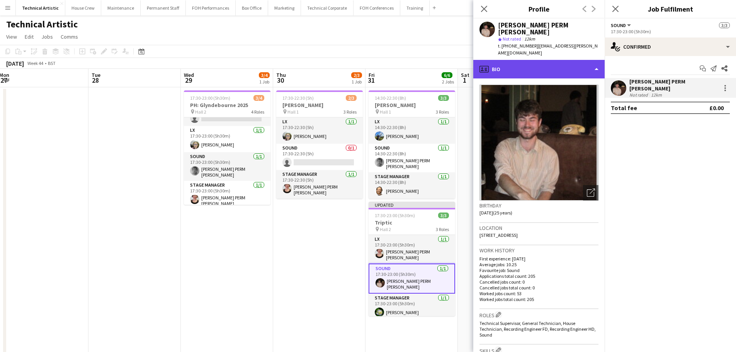
click at [548, 60] on div "profile Bio" at bounding box center [538, 69] width 131 height 19
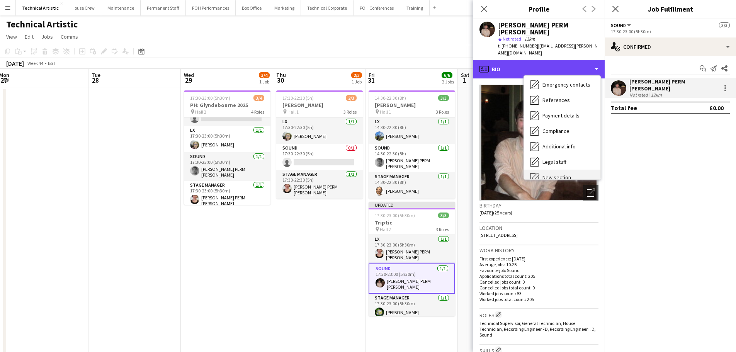
scroll to position [104, 0]
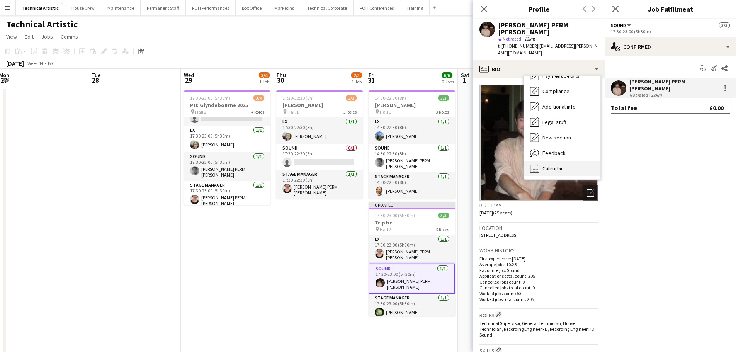
click at [558, 165] on span "Calendar" at bounding box center [552, 168] width 20 height 7
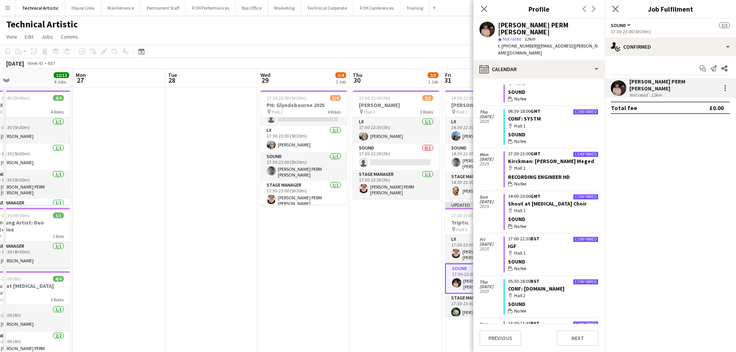
scroll to position [0, 306]
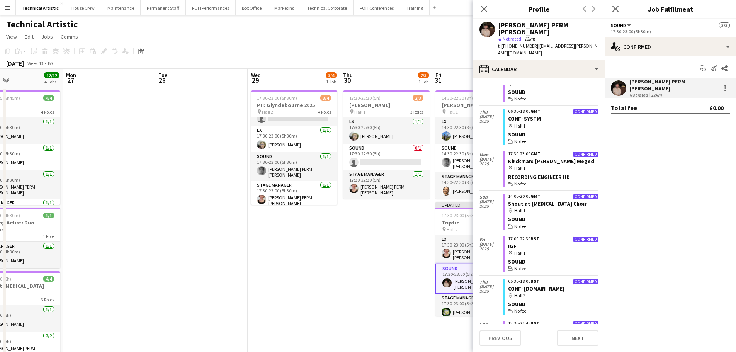
drag, startPoint x: 268, startPoint y: 230, endPoint x: 326, endPoint y: 228, distance: 58.0
click at [326, 228] on app-calendar-viewport "Thu 23 6/7 2 Jobs Fri 24 6/6 2 Jobs Sat 25 4/4 2 Jobs Sun 26 12/12 4 Jobs Mon 2…" at bounding box center [368, 290] width 736 height 442
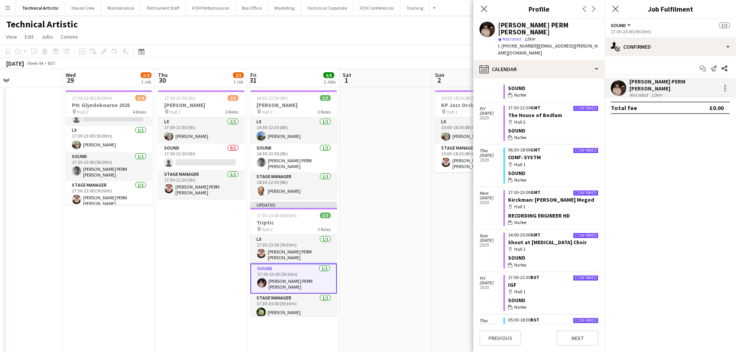
scroll to position [0, 266]
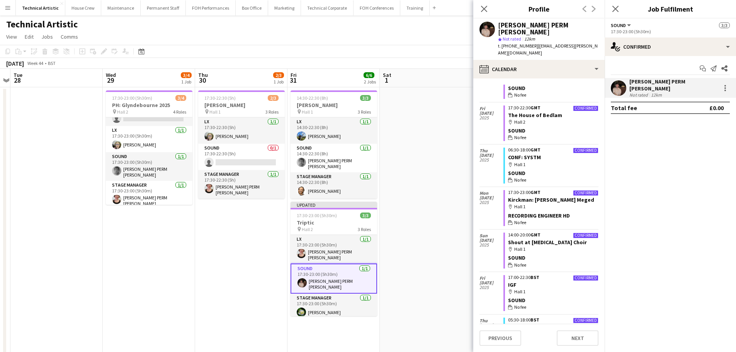
drag, startPoint x: 323, startPoint y: 245, endPoint x: 214, endPoint y: 252, distance: 109.5
click at [214, 252] on app-calendar-viewport "Sat 25 4/4 2 Jobs Sun 26 12/12 4 Jobs Mon 27 Tue 28 Wed 29 3/4 1 Job Thu 30 2/3…" at bounding box center [368, 290] width 736 height 442
click at [264, 154] on app-card-role "Sound 0/1 17:30-22:30 (5h) single-neutral-actions" at bounding box center [241, 157] width 87 height 26
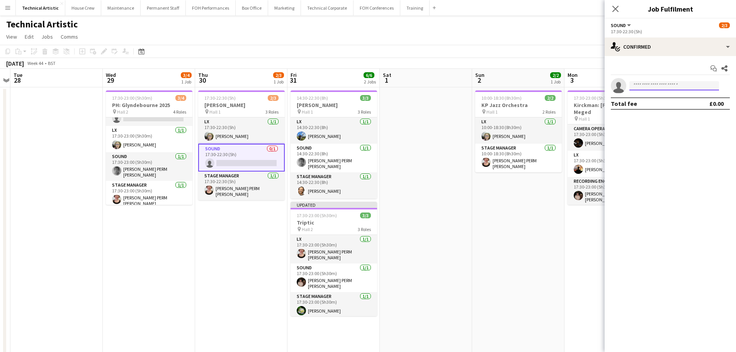
click at [641, 84] on input at bounding box center [674, 85] width 90 height 9
type input "*****"
click at [646, 97] on span "Anders PERM Waller" at bounding box center [661, 96] width 53 height 7
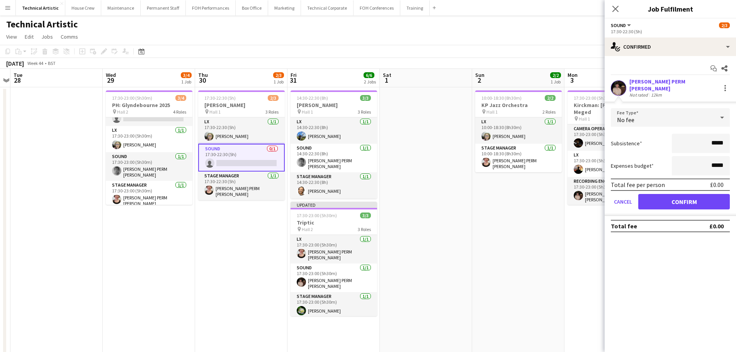
drag, startPoint x: 348, startPoint y: 36, endPoint x: 316, endPoint y: 91, distance: 62.8
click at [348, 37] on app-page-menu "View Day view expanded Day view collapsed Month view Date picker Jump to today …" at bounding box center [368, 37] width 736 height 15
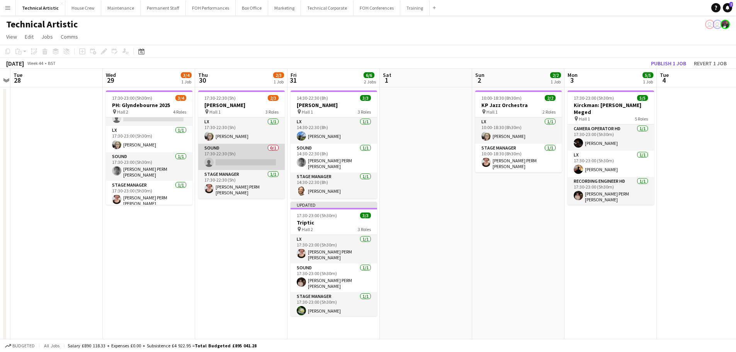
click at [269, 149] on app-card-role "Sound 0/1 17:30-22:30 (5h) single-neutral-actions" at bounding box center [241, 157] width 87 height 26
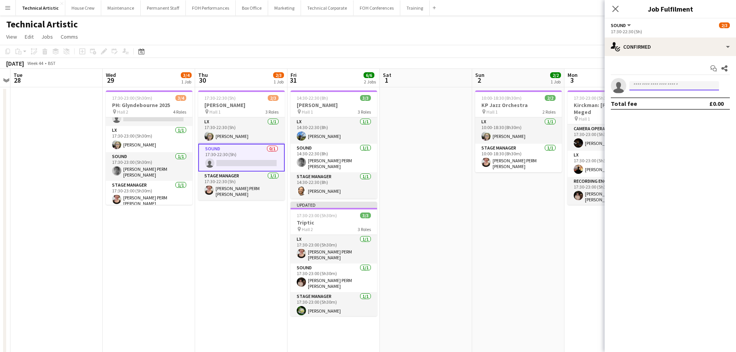
click at [672, 85] on input at bounding box center [674, 85] width 90 height 9
type input "****"
click at [665, 102] on span "dara.hughes@kingsplace.co.uk" at bounding box center [673, 103] width 77 height 6
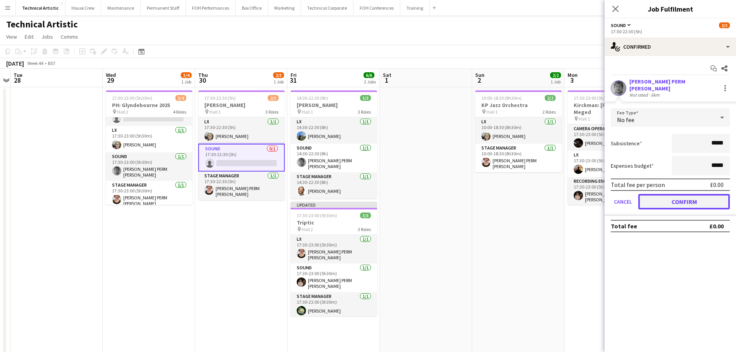
click at [665, 196] on button "Confirm" at bounding box center [684, 201] width 92 height 15
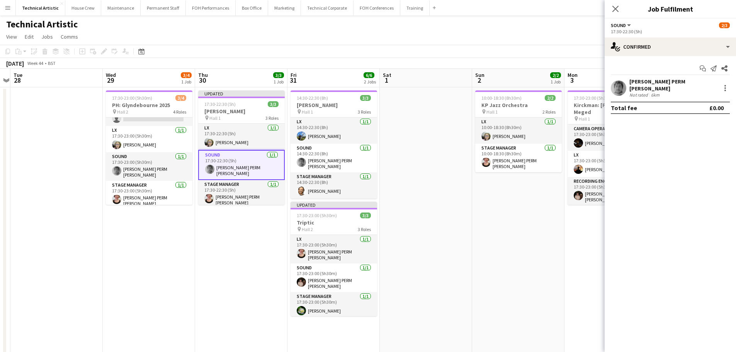
drag, startPoint x: 377, startPoint y: 39, endPoint x: 411, endPoint y: 62, distance: 40.9
click at [377, 42] on app-page-menu "View Day view expanded Day view collapsed Month view Date picker Jump to today …" at bounding box center [368, 37] width 736 height 15
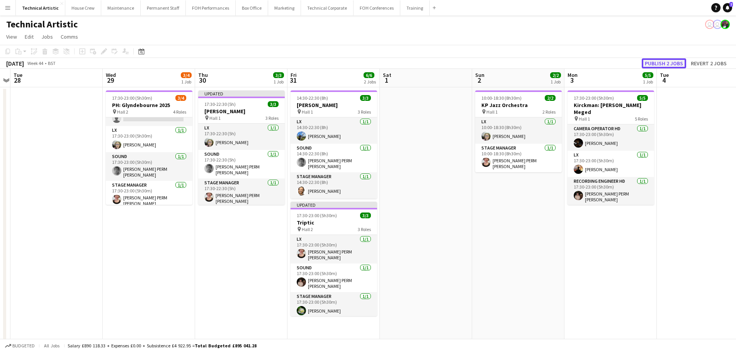
click at [651, 62] on button "Publish 2 jobs" at bounding box center [664, 63] width 44 height 10
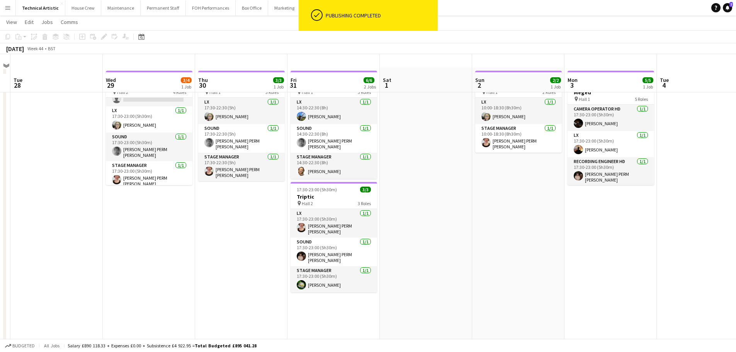
scroll to position [0, 0]
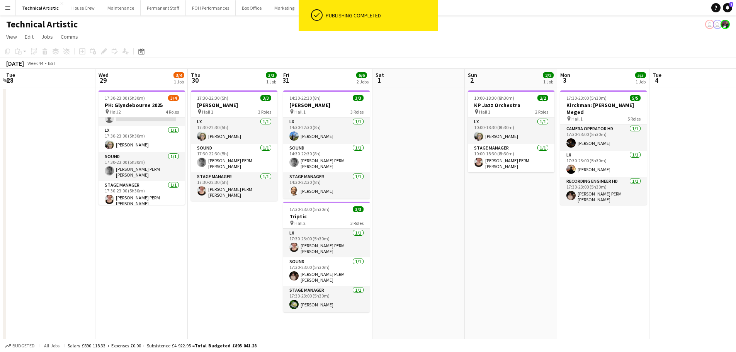
drag, startPoint x: 639, startPoint y: 210, endPoint x: 569, endPoint y: 218, distance: 70.8
click at [569, 218] on app-calendar-viewport "Sat 25 4/4 2 Jobs Sun 26 12/12 4 Jobs Mon 27 Tue 28 Wed 29 3/4 1 Job Thu 30 3/3…" at bounding box center [368, 290] width 736 height 442
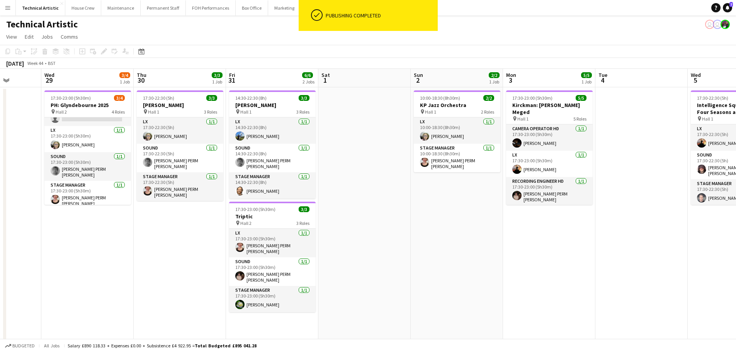
drag, startPoint x: 599, startPoint y: 178, endPoint x: 360, endPoint y: 178, distance: 238.7
click at [360, 178] on app-calendar-viewport "Sun 26 12/12 4 Jobs Mon 27 Tue 28 Wed 29 3/4 1 Job Thu 30 3/3 1 Job Fri 31 6/6 …" at bounding box center [368, 290] width 736 height 442
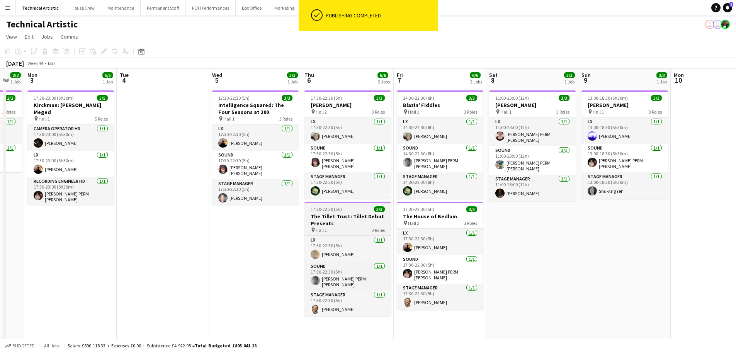
drag, startPoint x: 499, startPoint y: 235, endPoint x: 356, endPoint y: 221, distance: 144.0
click at [296, 238] on app-calendar-viewport "Fri 31 6/6 2 Jobs Sat 1 Sun 2 2/2 1 Job Mon 3 5/5 1 Job Tue 4 Wed 5 3/3 1 Job T…" at bounding box center [368, 290] width 736 height 442
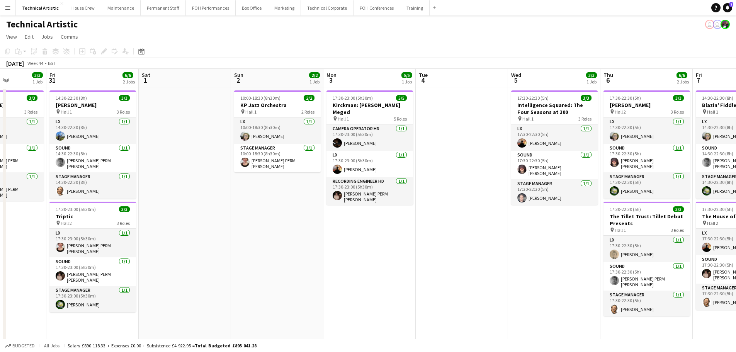
drag, startPoint x: 466, startPoint y: 183, endPoint x: 385, endPoint y: 78, distance: 132.7
click at [537, 150] on app-calendar-viewport "Tue 28 Wed 29 3/4 1 Job Thu 30 3/3 1 Job Fri 31 6/6 2 Jobs Sat 1 Sun 2 2/2 1 Jo…" at bounding box center [368, 290] width 736 height 442
